Goal: Information Seeking & Learning: Learn about a topic

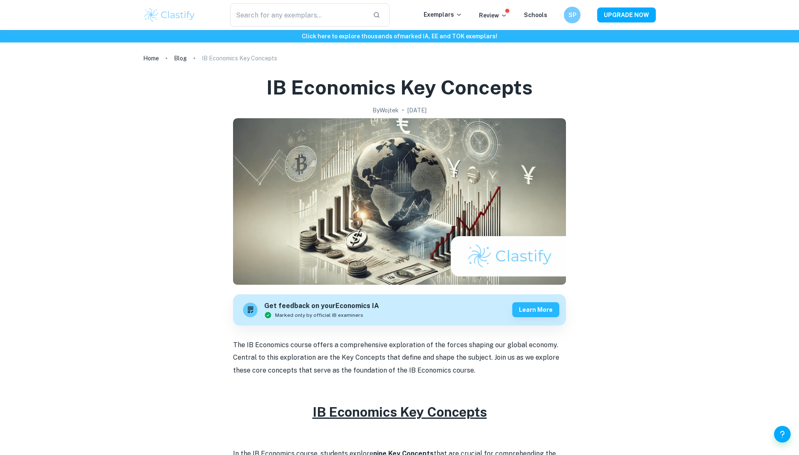
scroll to position [30, 0]
